Goal: Task Accomplishment & Management: Use online tool/utility

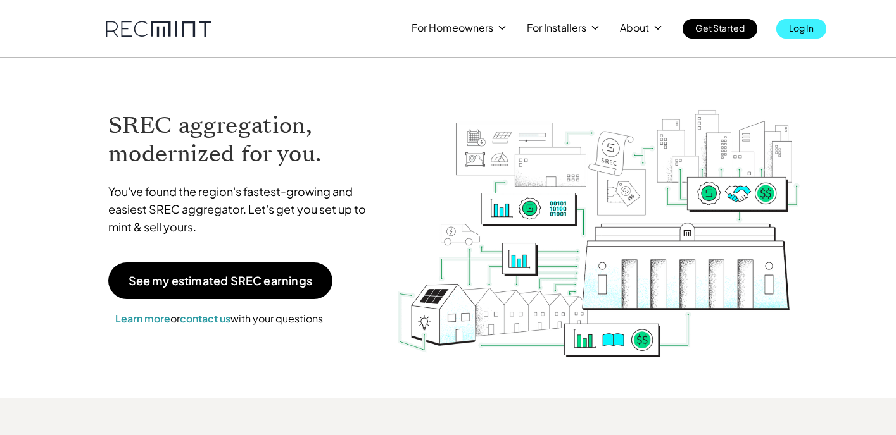
click at [802, 27] on p "Log In" at bounding box center [801, 28] width 25 height 18
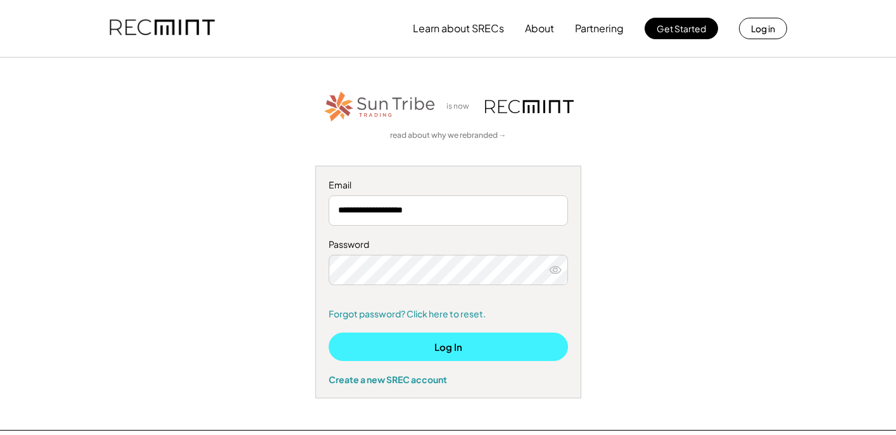
click at [436, 344] on button "Log In" at bounding box center [447, 347] width 239 height 28
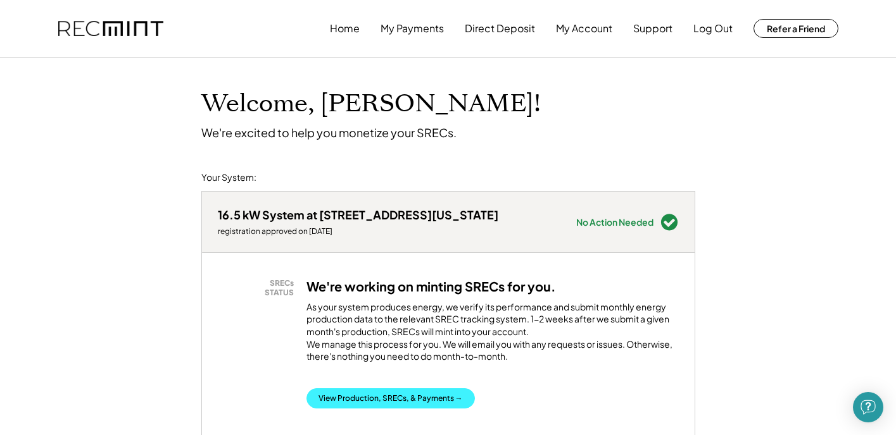
click at [356, 404] on button "View Production, SRECs, & Payments →" at bounding box center [390, 399] width 168 height 20
